Goal: Transaction & Acquisition: Book appointment/travel/reservation

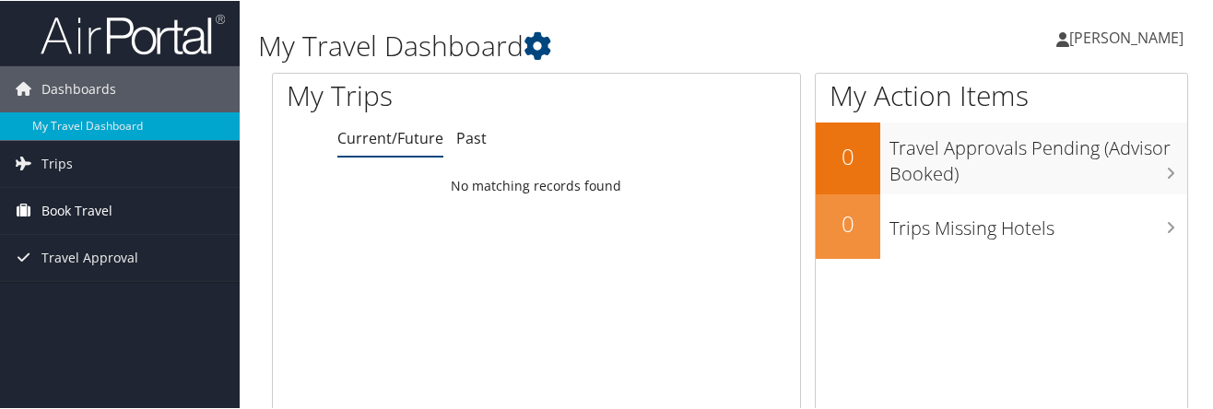
click at [51, 198] on span "Book Travel" at bounding box center [76, 210] width 71 height 46
click at [60, 207] on span "Book Travel" at bounding box center [76, 210] width 71 height 46
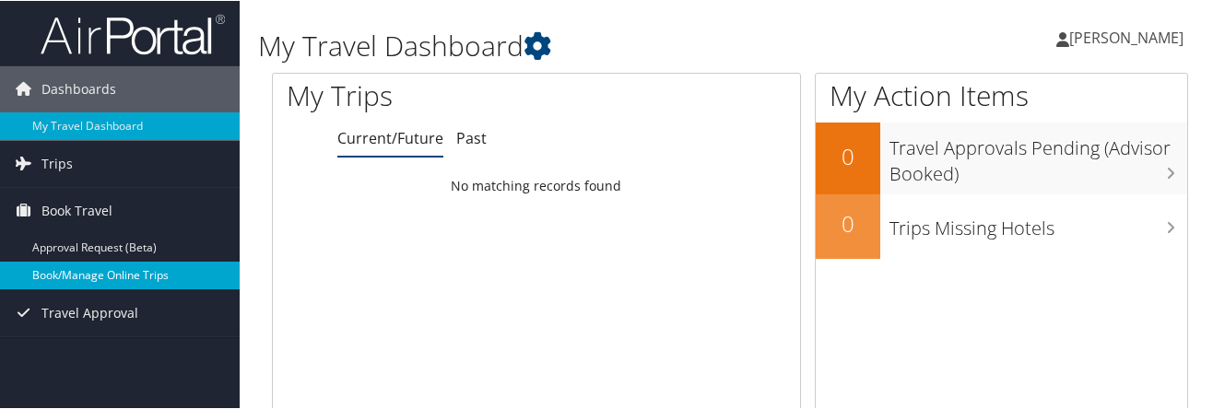
click at [73, 273] on link "Book/Manage Online Trips" at bounding box center [120, 275] width 240 height 28
